Goal: Transaction & Acquisition: Purchase product/service

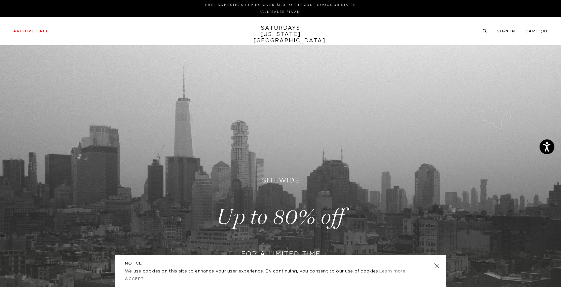
click at [437, 264] on link at bounding box center [436, 265] width 9 height 9
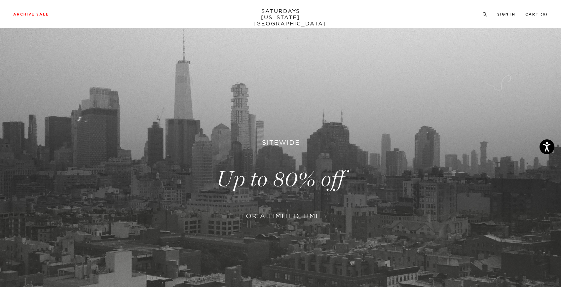
scroll to position [154, 0]
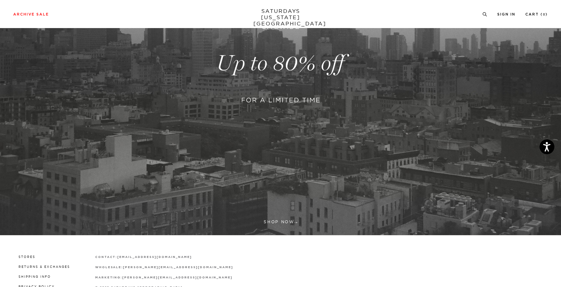
click at [284, 222] on link at bounding box center [280, 63] width 561 height 343
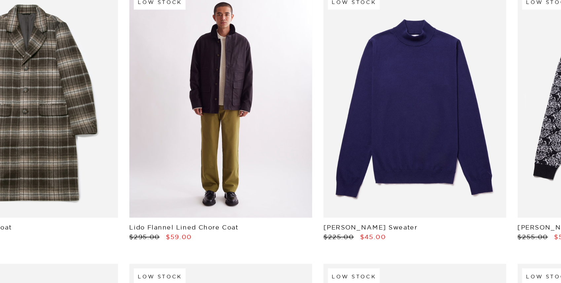
click at [202, 122] on link at bounding box center [223, 135] width 107 height 134
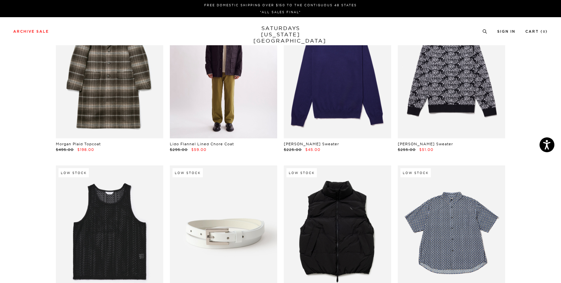
scroll to position [157, 0]
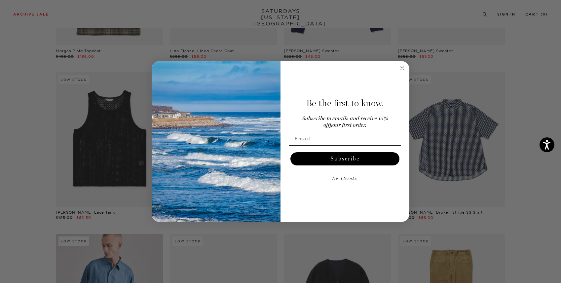
click at [403, 68] on circle "Close dialog" at bounding box center [402, 68] width 8 height 8
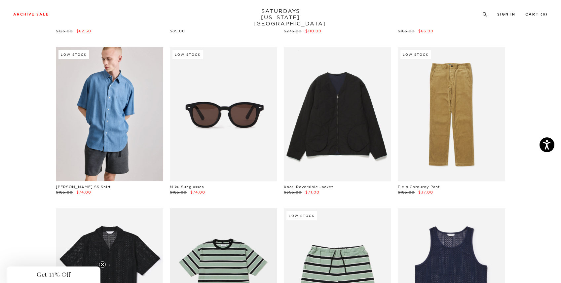
scroll to position [358, 0]
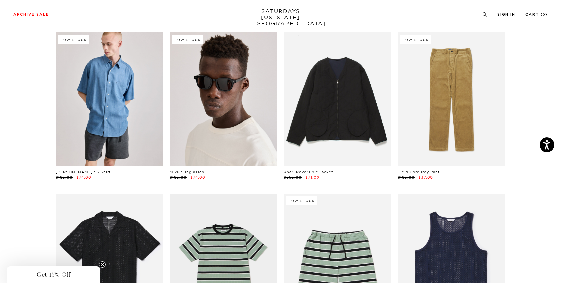
click at [228, 99] on link at bounding box center [223, 99] width 107 height 134
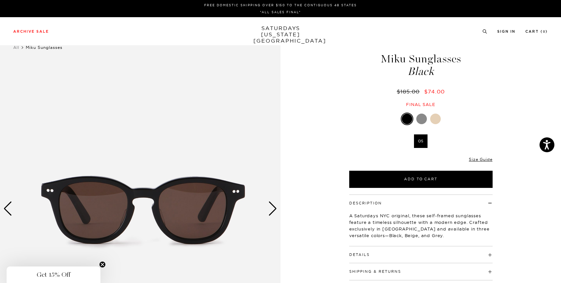
click at [436, 115] on div at bounding box center [435, 119] width 11 height 11
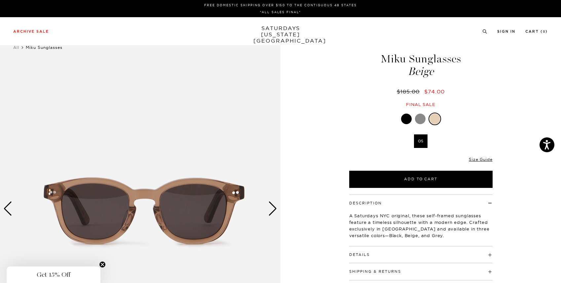
click at [420, 119] on div at bounding box center [420, 119] width 11 height 11
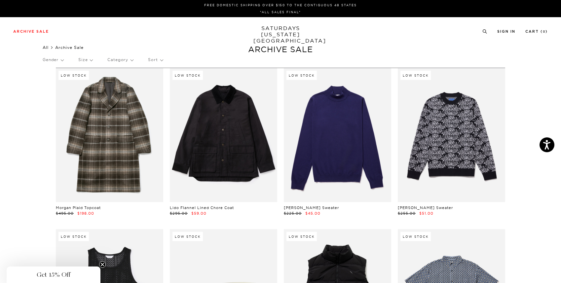
click at [49, 47] on link "All" at bounding box center [46, 47] width 6 height 5
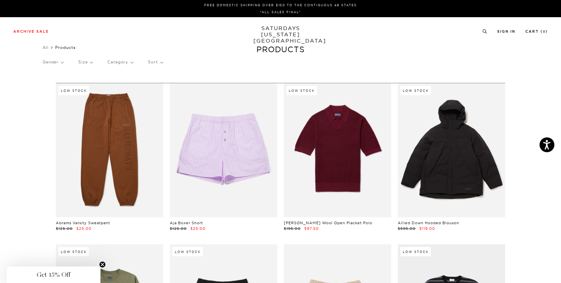
click at [130, 59] on p "Category" at bounding box center [120, 61] width 26 height 15
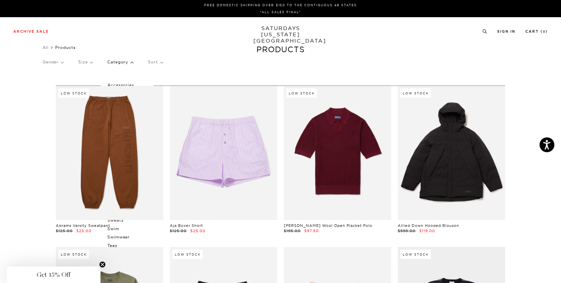
click at [208, 44] on div "Archive Sale Men's Tees Shirts Shorts Swim Knitwear Pants Sweats Women's" at bounding box center [280, 31] width 561 height 28
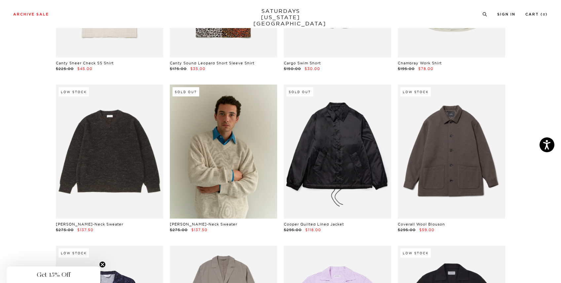
scroll to position [1974, 0]
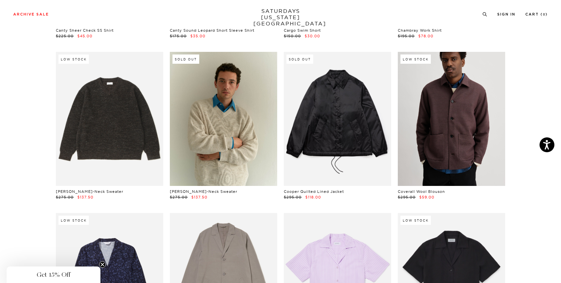
click at [454, 116] on link at bounding box center [451, 119] width 107 height 134
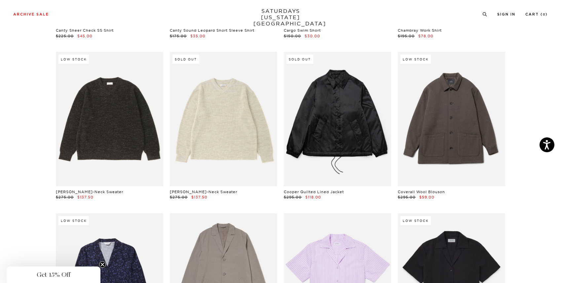
scroll to position [2147, 0]
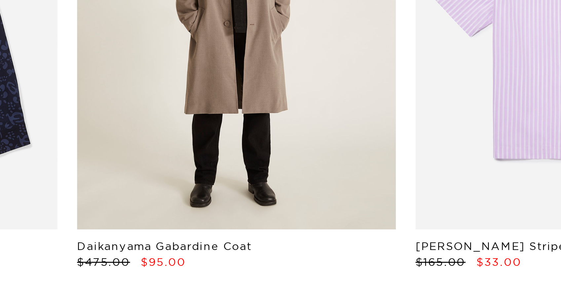
click at [219, 129] on link at bounding box center [223, 105] width 107 height 134
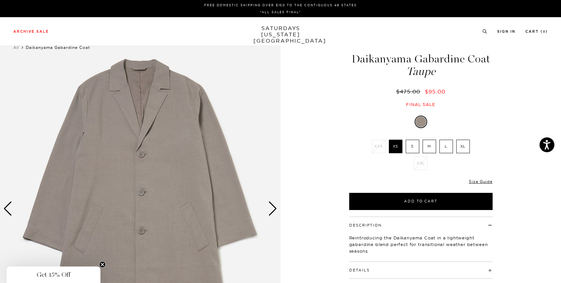
click at [444, 149] on label "L" at bounding box center [446, 147] width 14 height 14
click at [0, 0] on input "L" at bounding box center [0, 0] width 0 height 0
click at [334, 174] on div "1 / 5" at bounding box center [280, 208] width 561 height 350
click at [271, 205] on div "Next slide" at bounding box center [272, 208] width 9 height 15
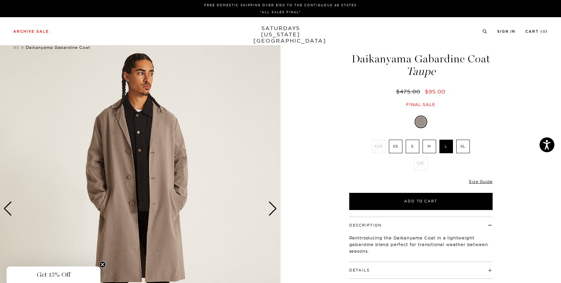
click at [271, 205] on div "Next slide" at bounding box center [272, 208] width 9 height 15
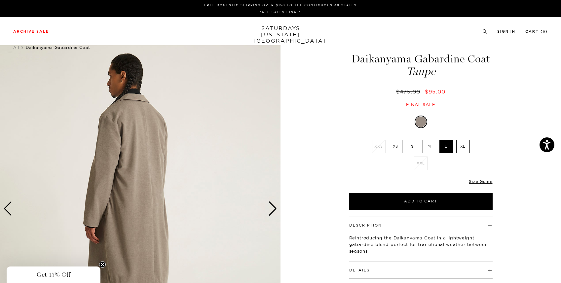
click at [271, 205] on div "Next slide" at bounding box center [272, 208] width 9 height 15
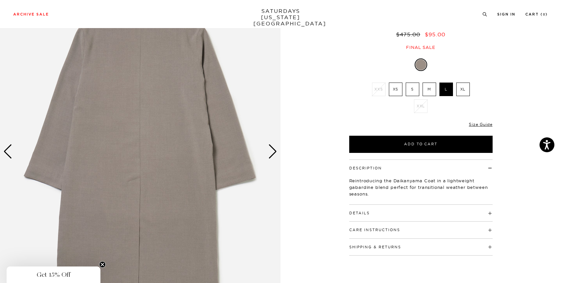
scroll to position [56, 0]
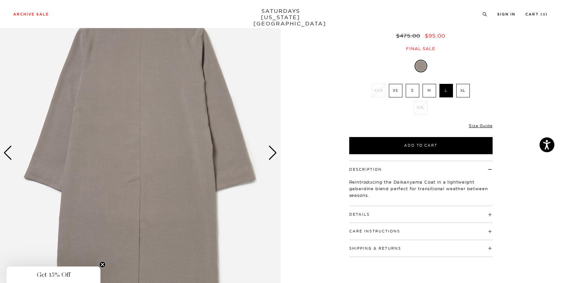
click at [271, 154] on div "Next slide" at bounding box center [272, 153] width 9 height 15
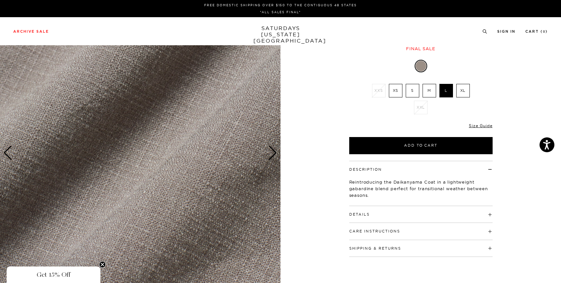
scroll to position [0, 0]
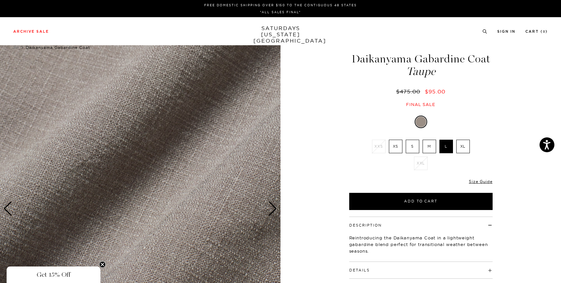
click at [271, 201] on div "Next slide" at bounding box center [272, 208] width 9 height 15
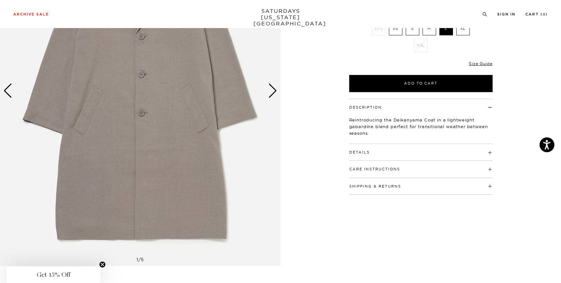
scroll to position [141, 0]
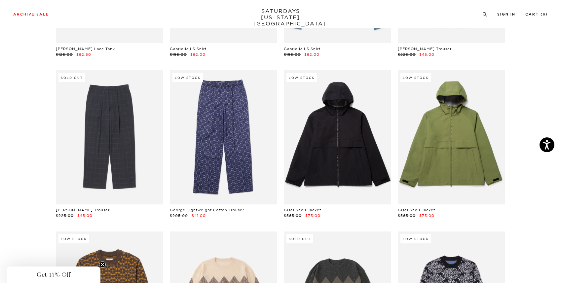
scroll to position [3767, 0]
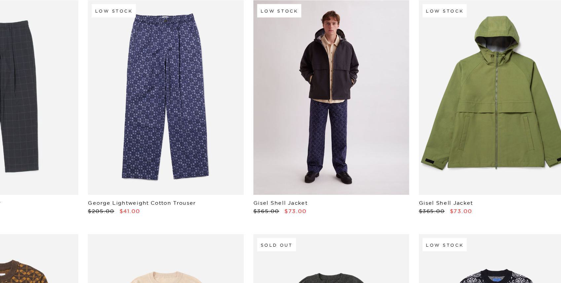
click at [328, 101] on link at bounding box center [337, 96] width 107 height 134
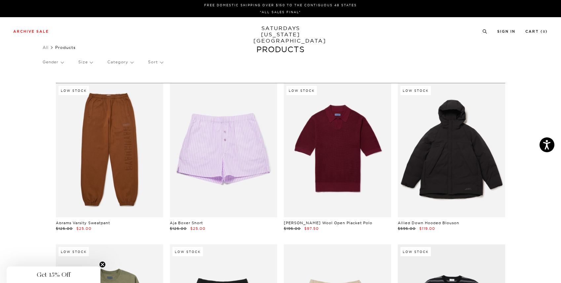
click at [124, 64] on p "Category" at bounding box center [120, 61] width 26 height 15
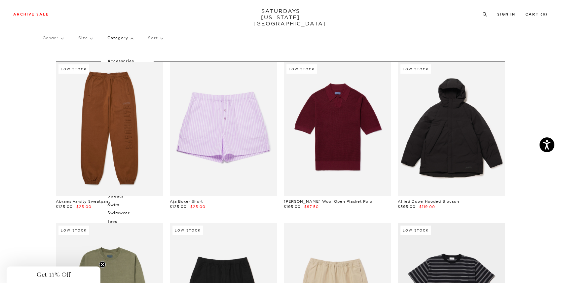
scroll to position [29, 0]
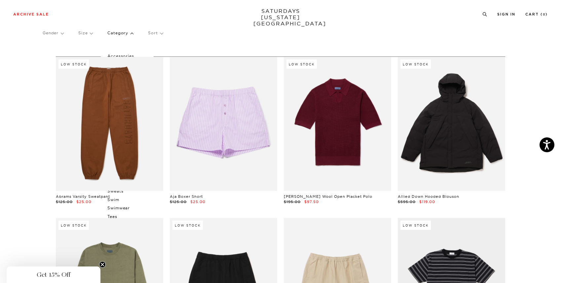
click at [124, 36] on p "Category" at bounding box center [120, 32] width 26 height 15
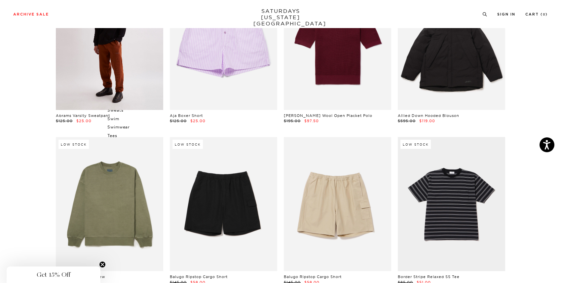
scroll to position [0, 0]
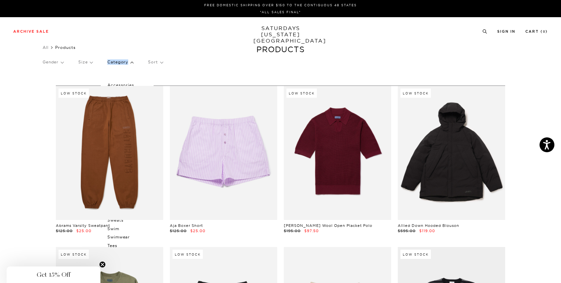
click at [277, 33] on link "SATURDAYS NEW YORK CITY" at bounding box center [280, 34] width 54 height 19
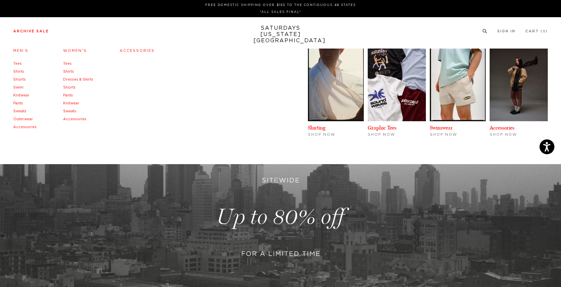
click at [21, 31] on link "Archive Sale" at bounding box center [31, 31] width 36 height 4
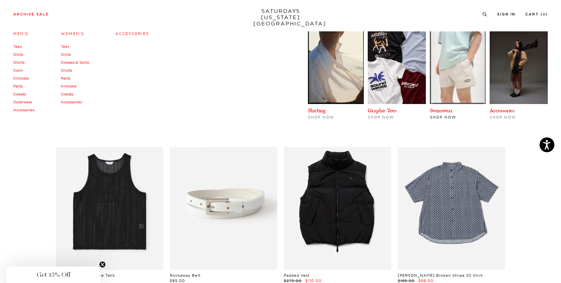
scroll to position [93, 0]
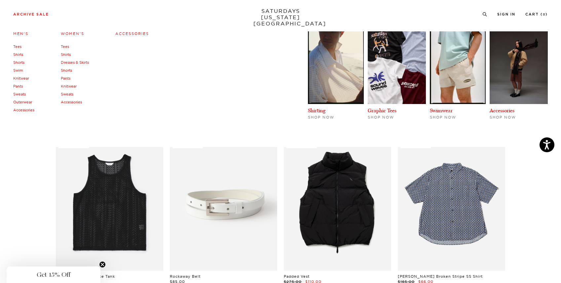
click at [25, 101] on link "Outerwear" at bounding box center [22, 102] width 19 height 5
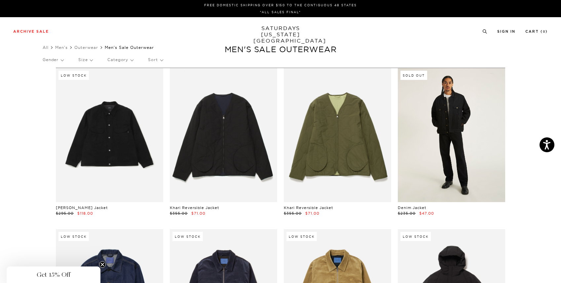
click at [457, 151] on link at bounding box center [451, 135] width 107 height 134
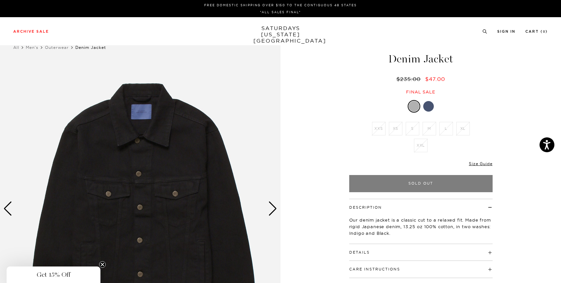
click at [428, 108] on div at bounding box center [428, 106] width 11 height 11
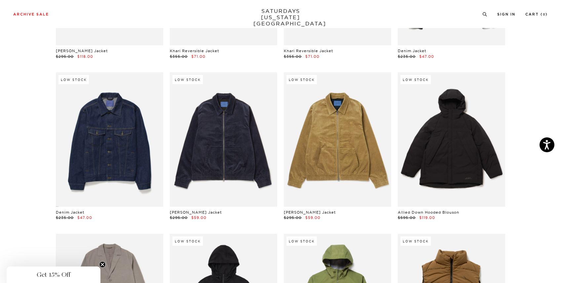
scroll to position [200, 0]
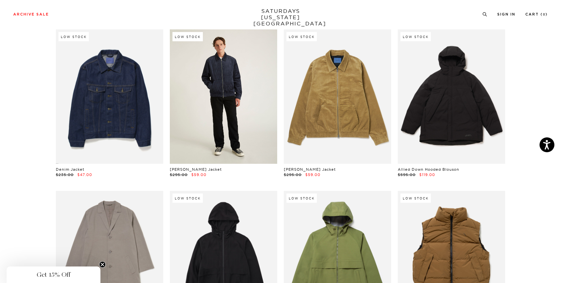
click at [212, 79] on link at bounding box center [223, 96] width 107 height 134
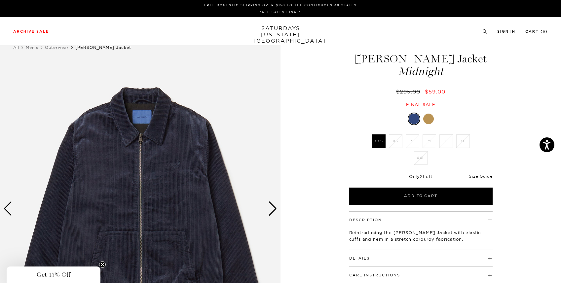
click at [426, 116] on div at bounding box center [428, 119] width 11 height 11
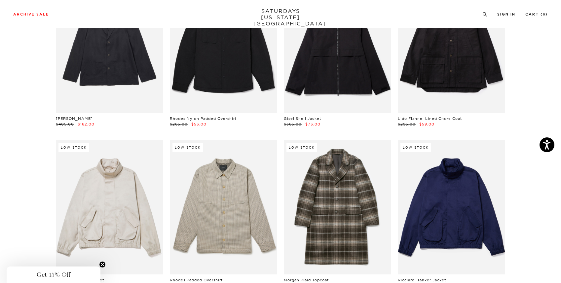
scroll to position [739, 0]
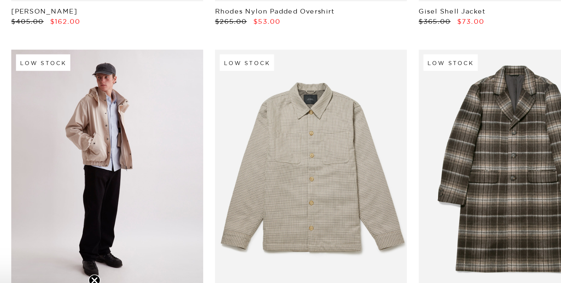
click at [98, 178] on link at bounding box center [109, 202] width 107 height 134
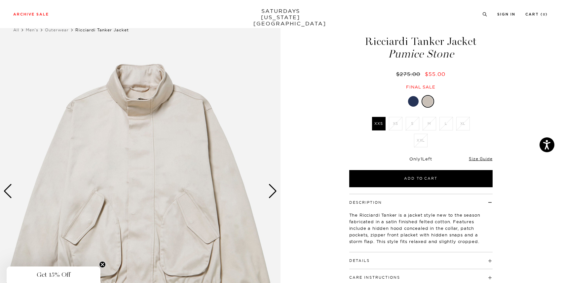
scroll to position [60, 0]
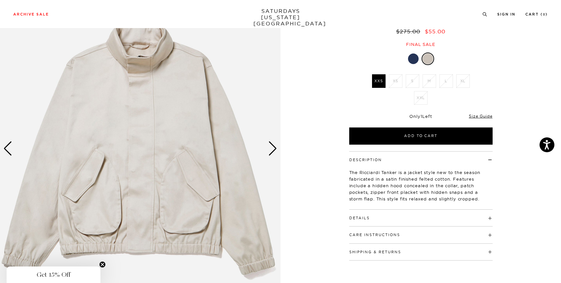
click at [413, 59] on div at bounding box center [413, 58] width 11 height 11
